Goal: Information Seeking & Learning: Learn about a topic

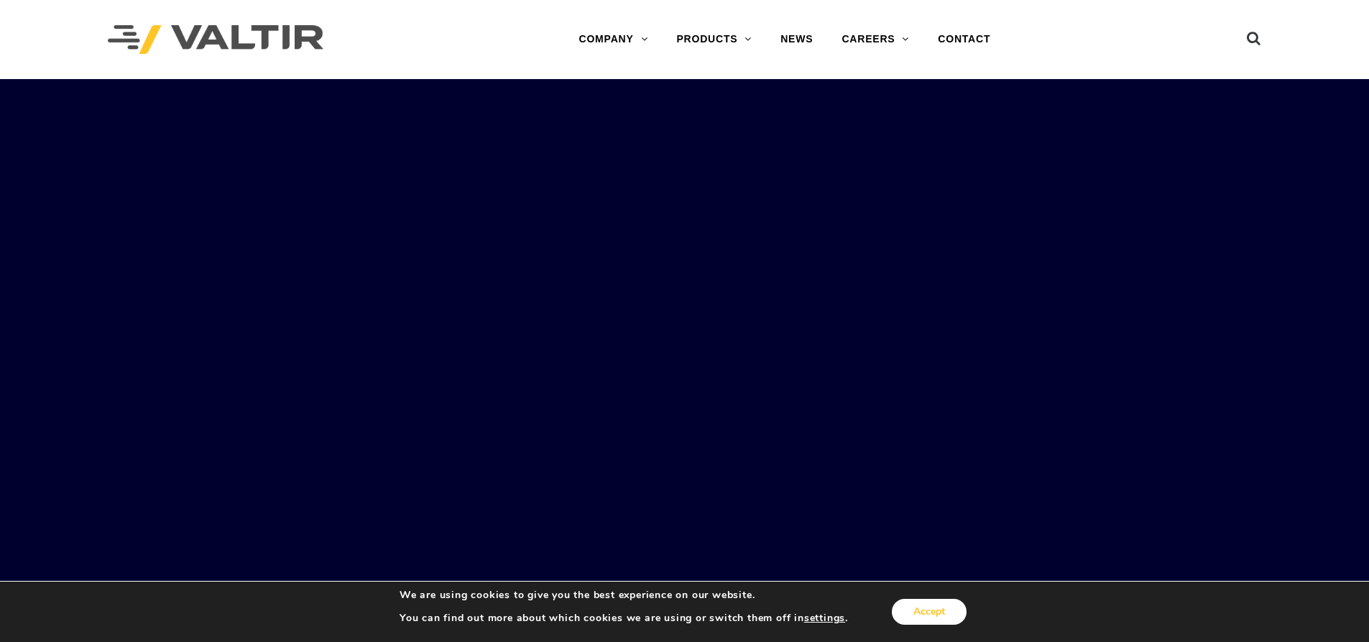
click at [946, 618] on button "Accept" at bounding box center [929, 612] width 75 height 26
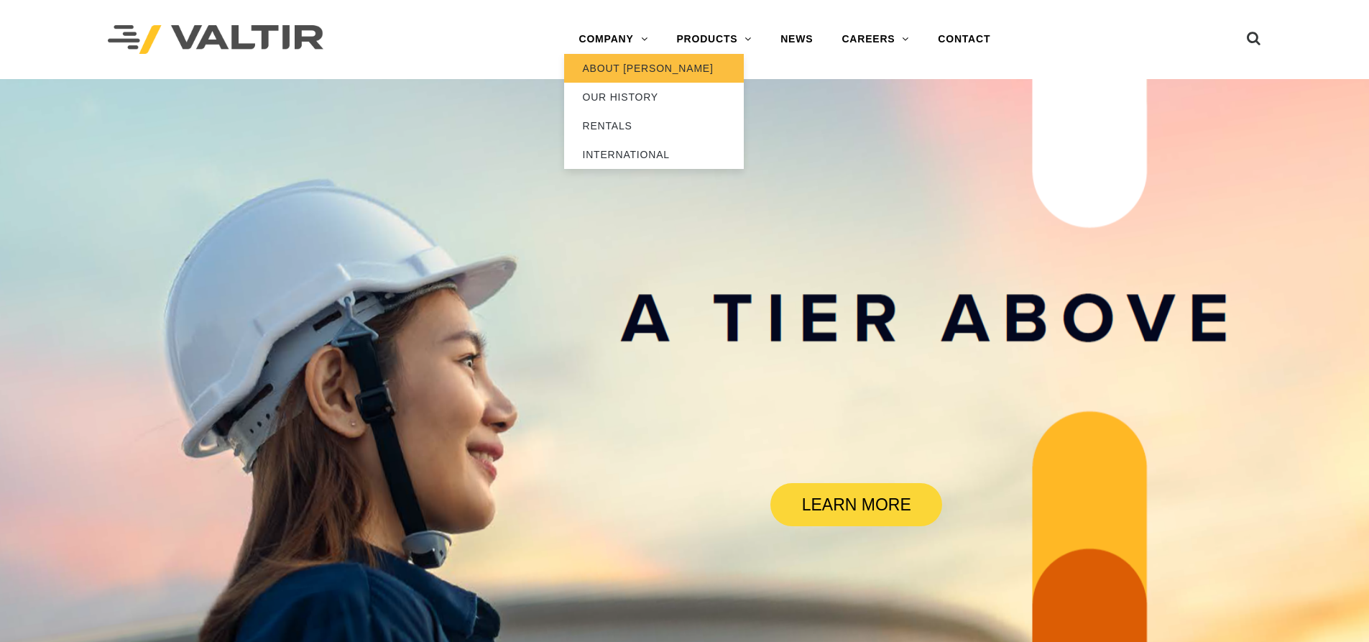
click at [647, 72] on link "ABOUT [PERSON_NAME]" at bounding box center [654, 68] width 180 height 29
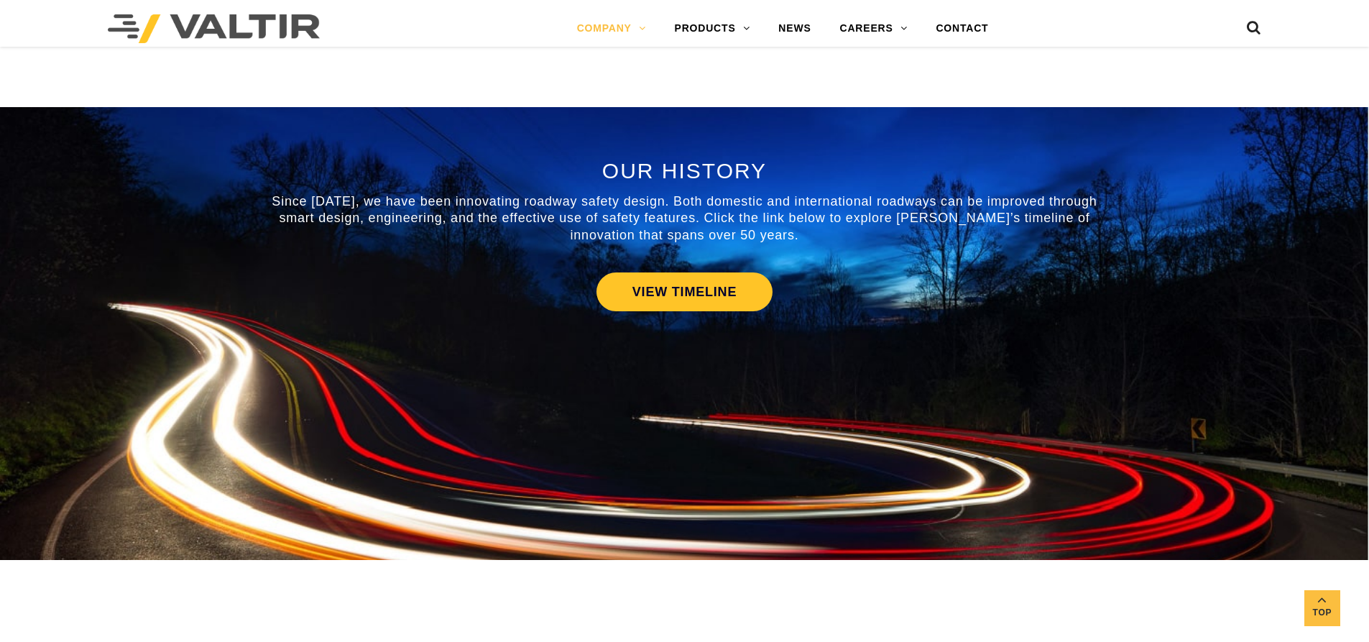
scroll to position [647, 0]
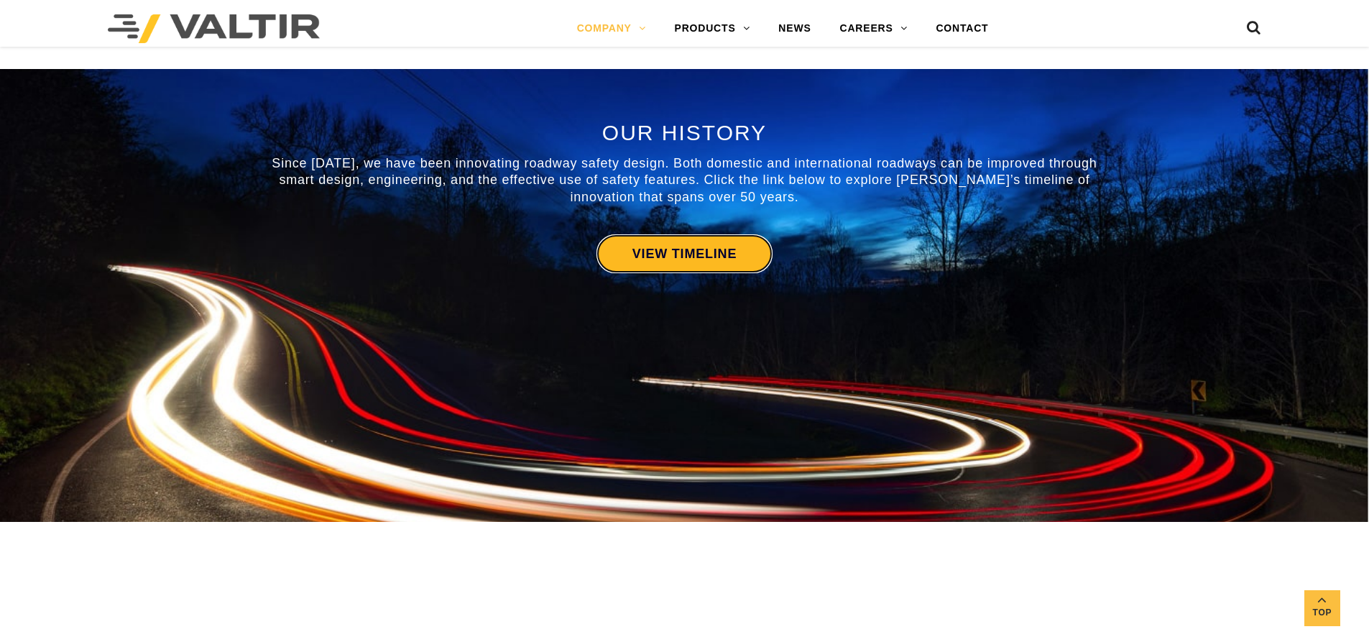
click at [702, 252] on link "VIEW TIMELINE" at bounding box center [684, 253] width 176 height 39
